Goal: Information Seeking & Learning: Learn about a topic

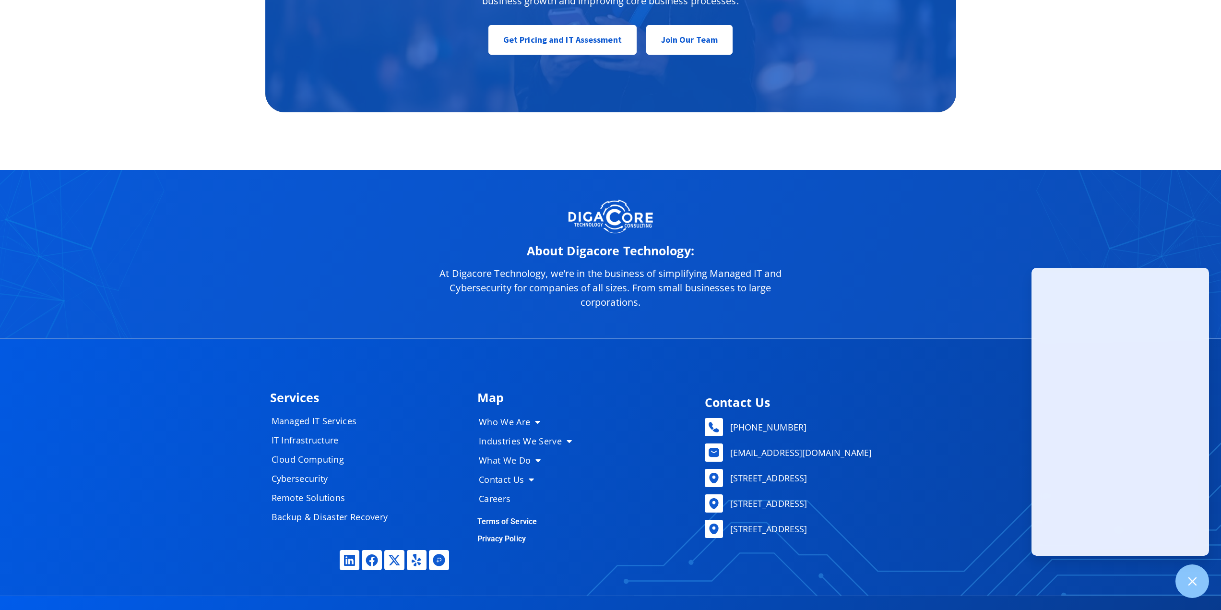
scroll to position [4989, 0]
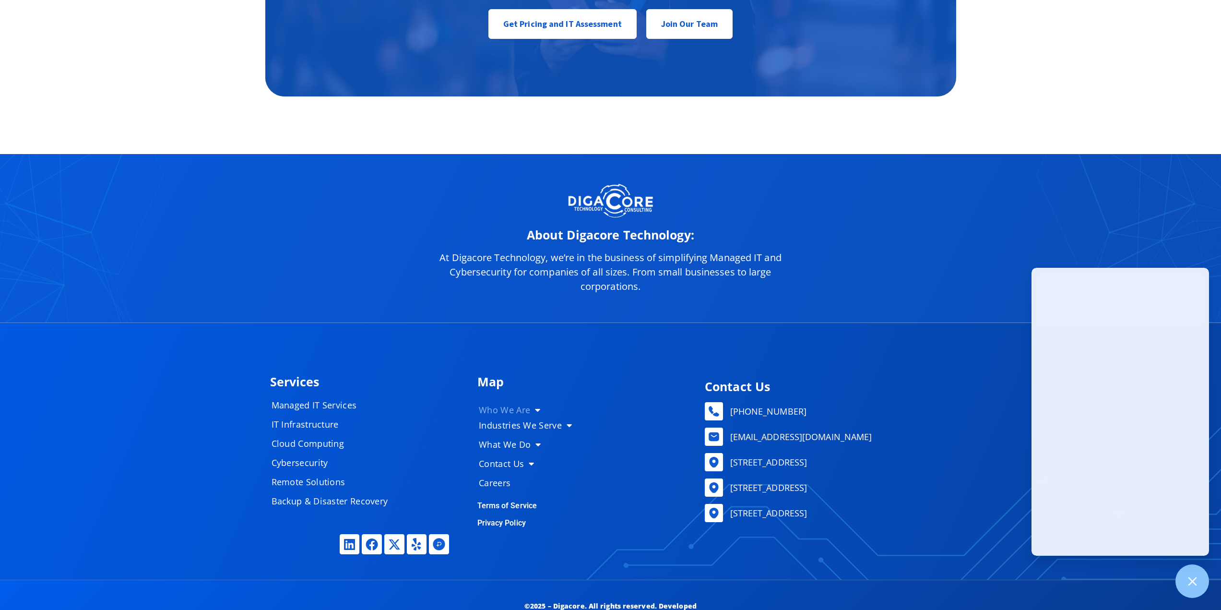
click at [501, 405] on link "Who We Are" at bounding box center [529, 409] width 120 height 19
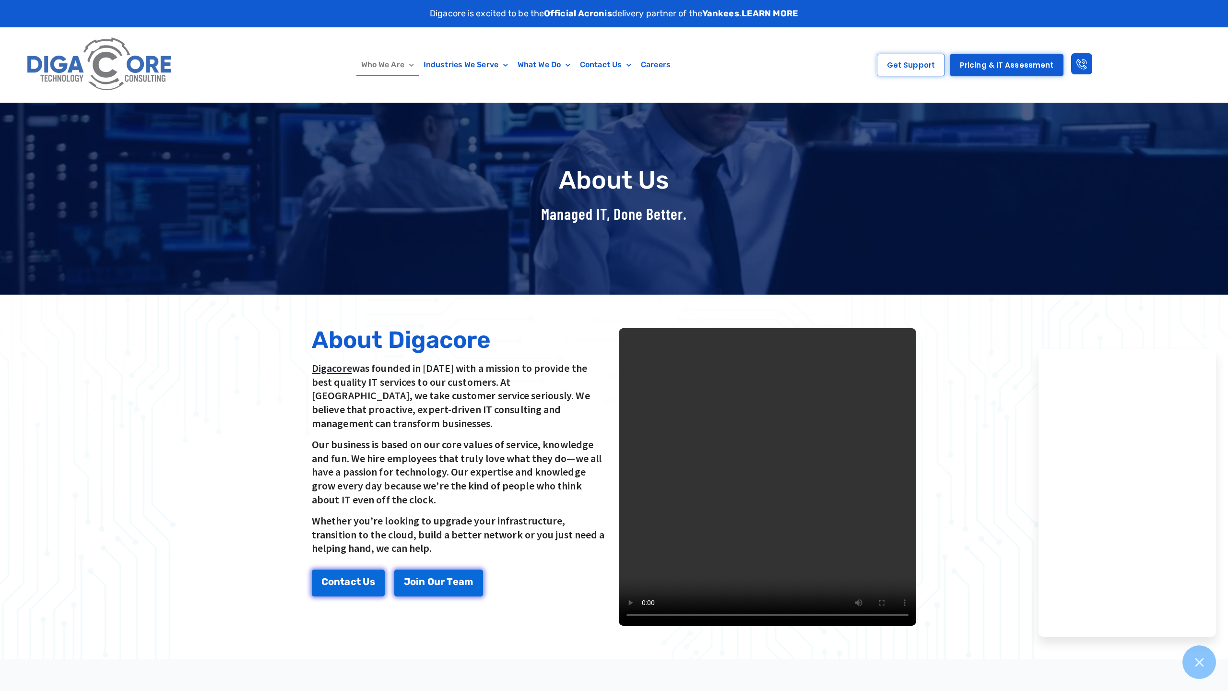
click at [916, 571] on video at bounding box center [767, 476] width 297 height 297
click at [619, 547] on video at bounding box center [767, 476] width 297 height 297
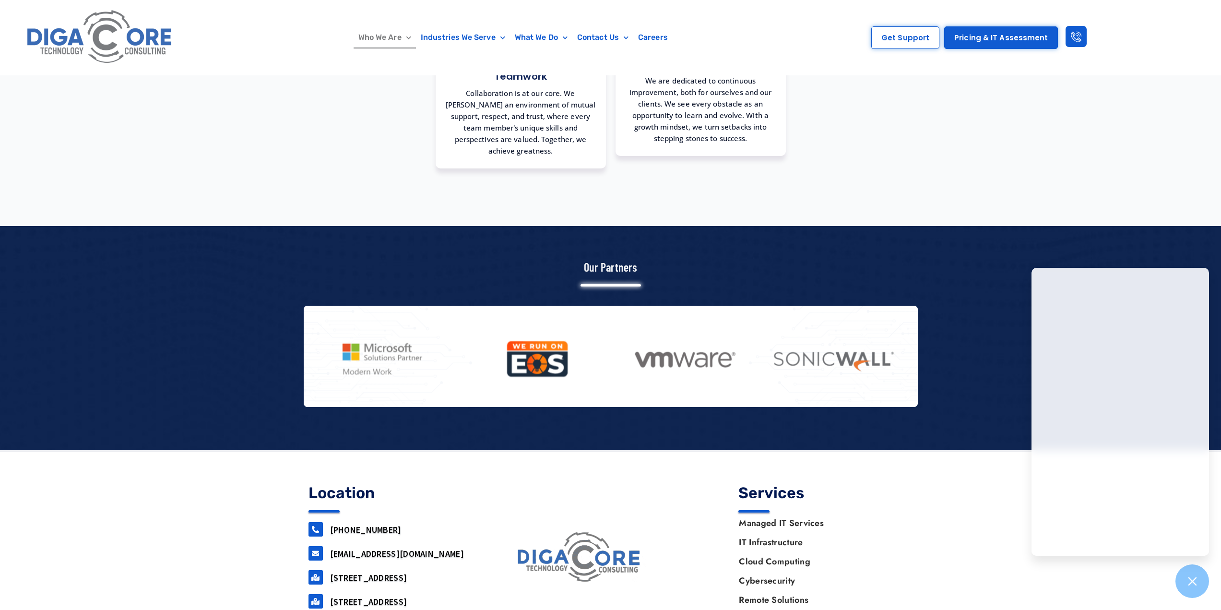
scroll to position [1078, 0]
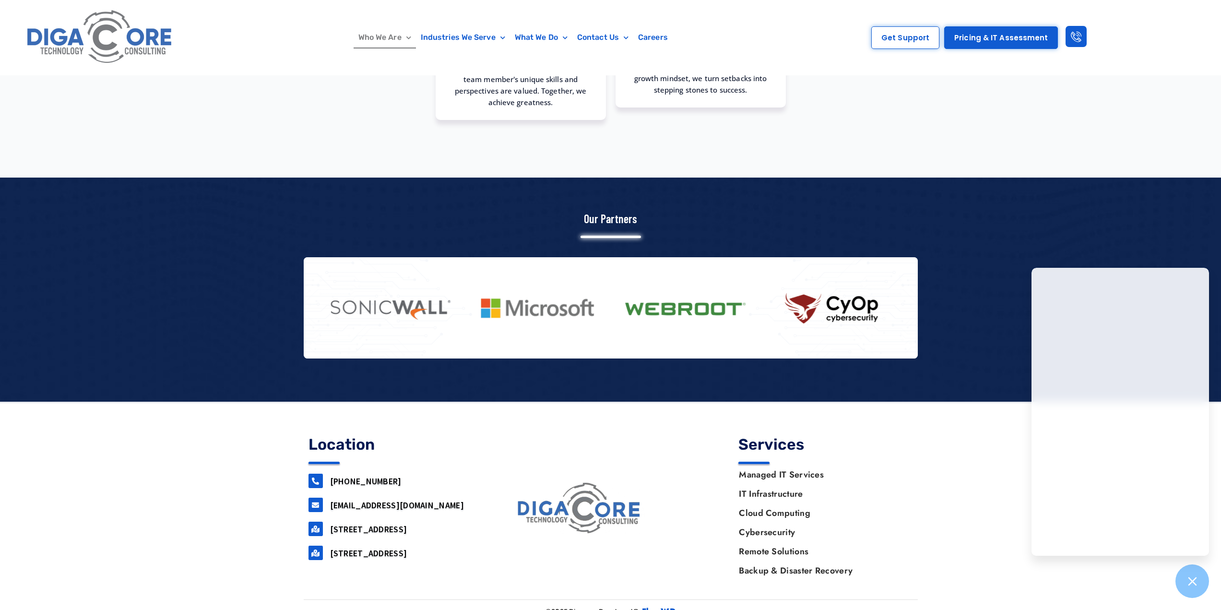
click at [992, 260] on div at bounding box center [610, 289] width 1221 height 224
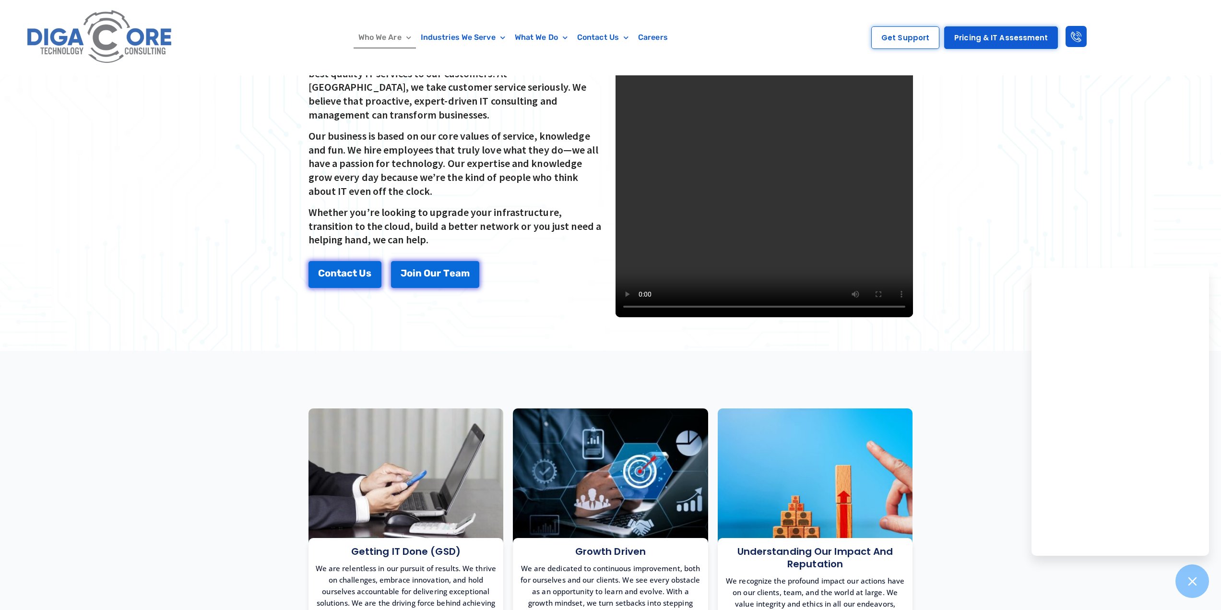
scroll to position [215, 0]
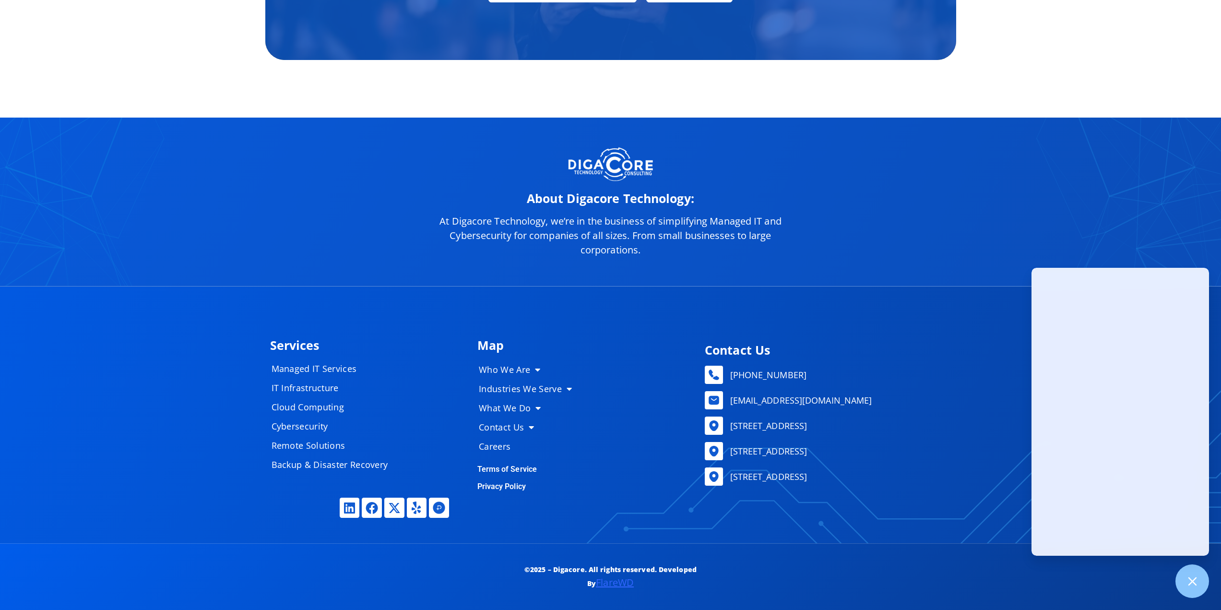
scroll to position [5045, 0]
click at [620, 382] on link "Our Leadership" at bounding box center [620, 382] width 62 height 15
